Goal: Navigation & Orientation: Find specific page/section

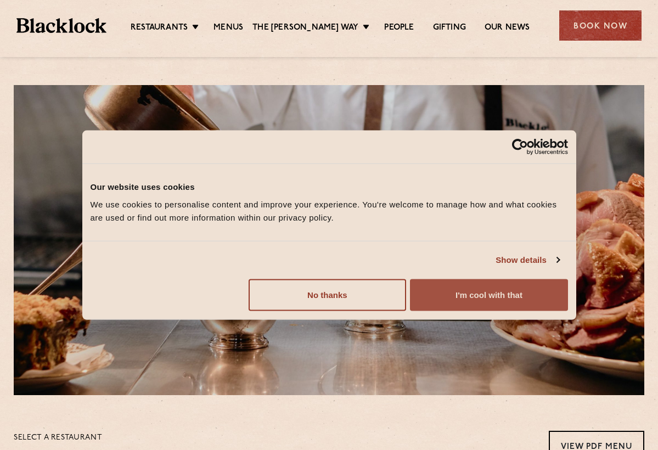
click at [431, 301] on button "I'm cool with that" at bounding box center [488, 295] width 157 height 32
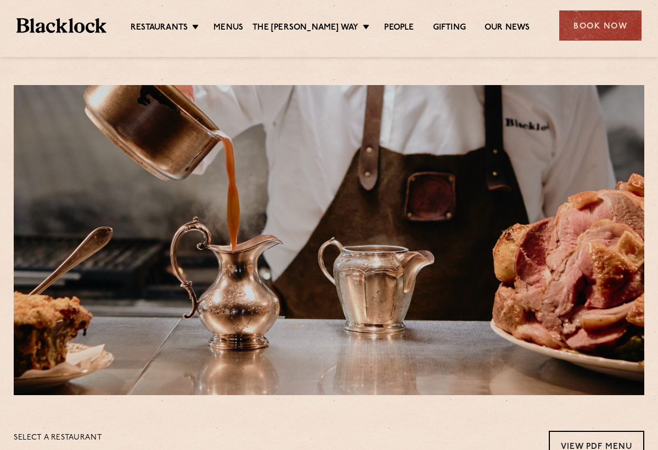
click at [206, 18] on ul "Restaurants [GEOGRAPHIC_DATA] [GEOGRAPHIC_DATA] [GEOGRAPHIC_DATA] [GEOGRAPHIC_D…" at bounding box center [329, 26] width 447 height 18
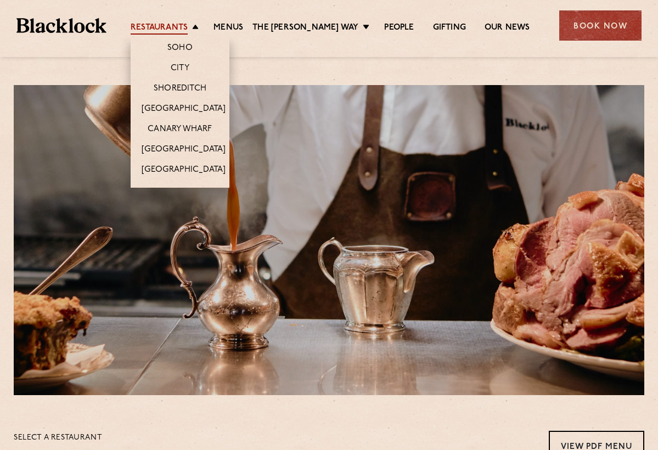
click at [188, 32] on link "Restaurants" at bounding box center [159, 28] width 57 height 12
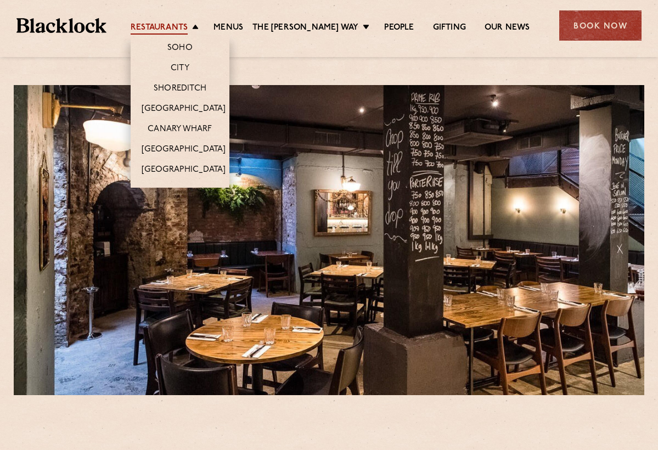
click at [188, 29] on link "Restaurants" at bounding box center [159, 28] width 57 height 12
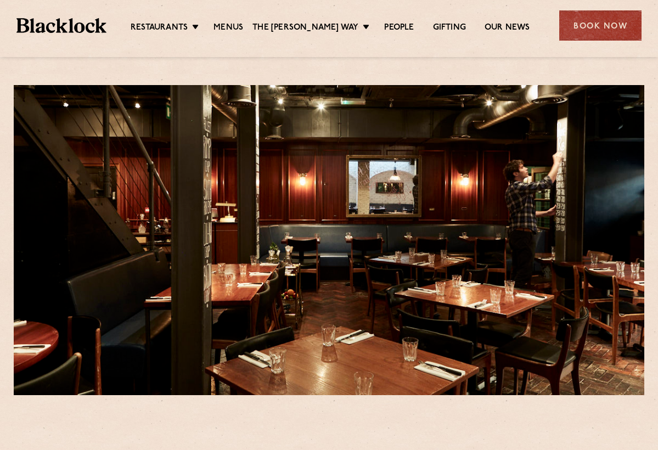
click at [182, 42] on div "Restaurants Soho City Shoreditch Covent Garden Canary Wharf Manchester Birmingh…" at bounding box center [329, 24] width 658 height 49
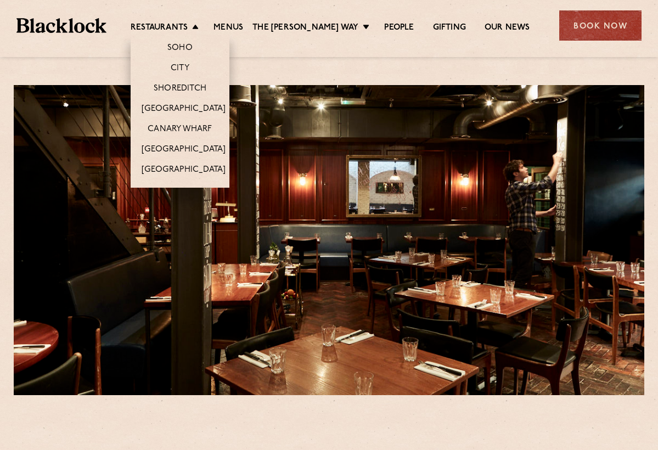
click at [204, 22] on li "Restaurants Soho City Shoreditch Covent Garden Canary Wharf Manchester Birmingh…" at bounding box center [168, 28] width 74 height 12
click at [179, 67] on link "City" at bounding box center [180, 69] width 19 height 12
